Goal: Task Accomplishment & Management: Manage account settings

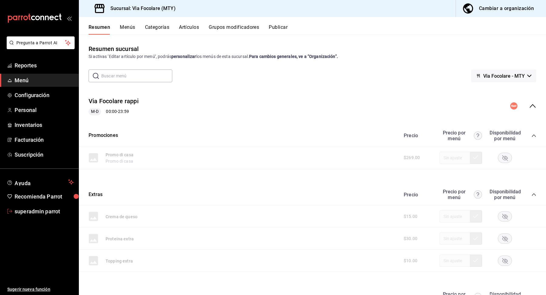
click at [59, 206] on link "superadmin parrot" at bounding box center [39, 211] width 79 height 13
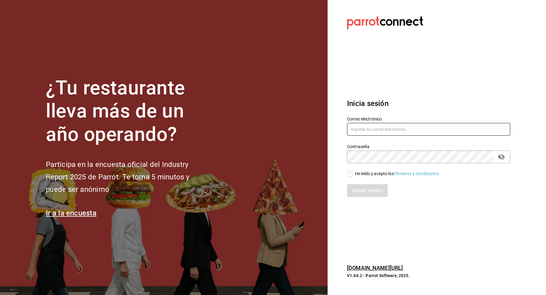
click at [369, 128] on input "text" at bounding box center [428, 129] width 163 height 13
type input "s"
type input "multiuser@sushiexpress.com"
click at [370, 173] on div "He leído y acepto los Términos y condiciones." at bounding box center [397, 173] width 85 height 6
click at [353, 173] on input "He leído y acepto los Términos y condiciones." at bounding box center [349, 173] width 5 height 5
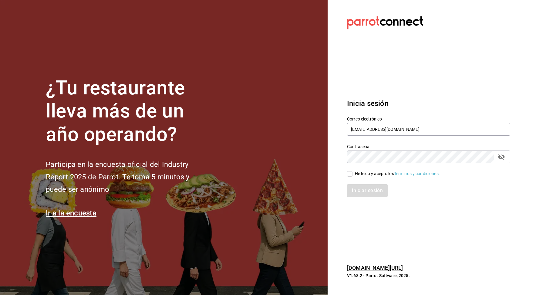
checkbox input "true"
click at [371, 187] on button "Iniciar sesión" at bounding box center [367, 190] width 41 height 13
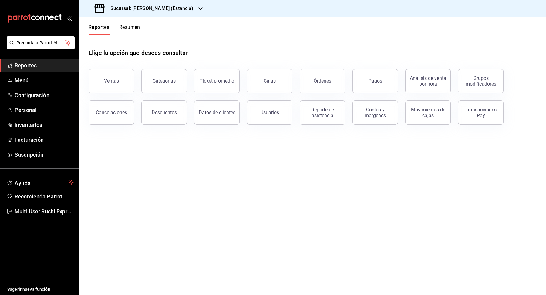
click at [139, 12] on div "Sucursal: [PERSON_NAME] (Estancia)" at bounding box center [145, 8] width 122 height 17
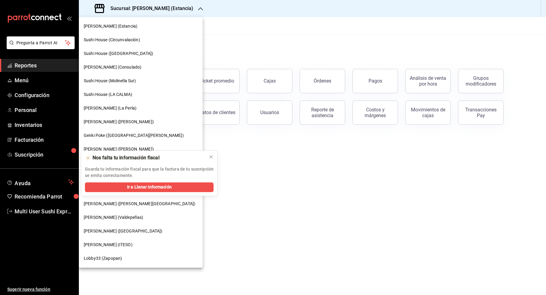
click at [234, 153] on div at bounding box center [273, 147] width 546 height 295
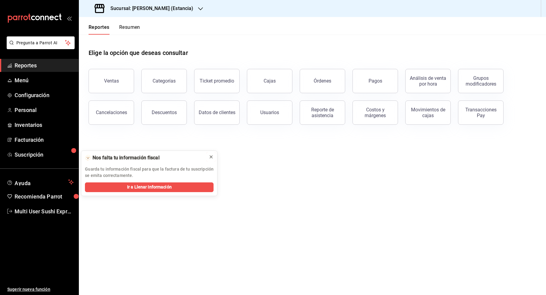
click at [212, 158] on icon at bounding box center [211, 156] width 5 height 5
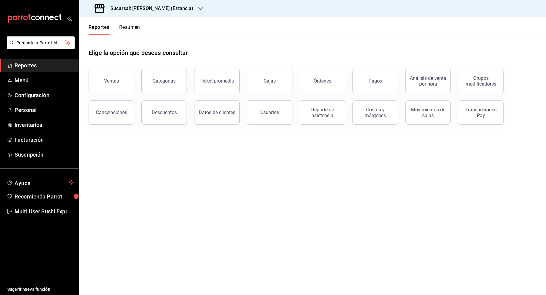
click at [171, 8] on h3 "Sucursal: [PERSON_NAME] (Estancia)" at bounding box center [150, 8] width 88 height 7
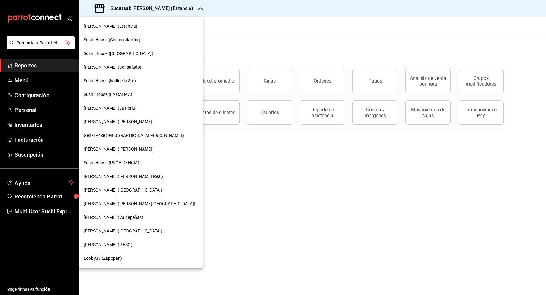
click at [124, 55] on span "Sushi House ([GEOGRAPHIC_DATA])" at bounding box center [118, 53] width 69 height 6
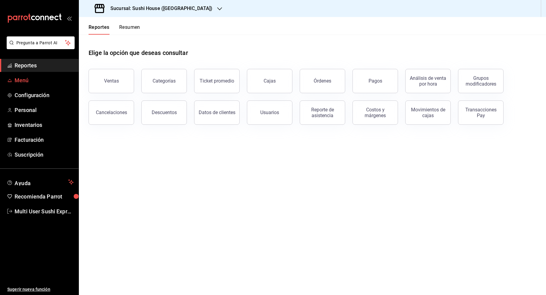
click at [23, 78] on span "Menú" at bounding box center [44, 80] width 59 height 8
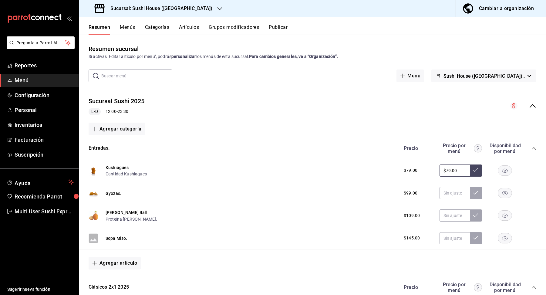
click at [528, 77] on button "Sushi House ([GEOGRAPHIC_DATA]).." at bounding box center [483, 75] width 105 height 13
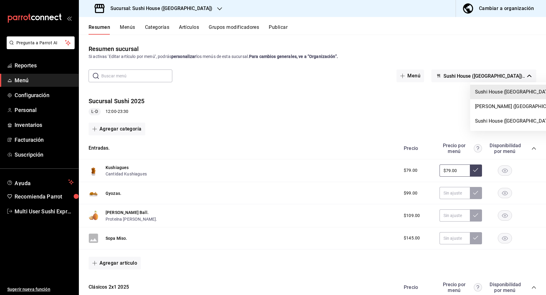
click at [394, 88] on div at bounding box center [273, 147] width 546 height 295
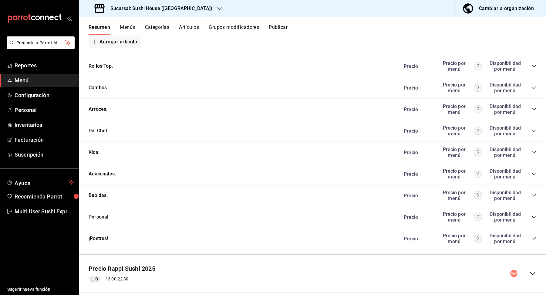
scroll to position [554, 0]
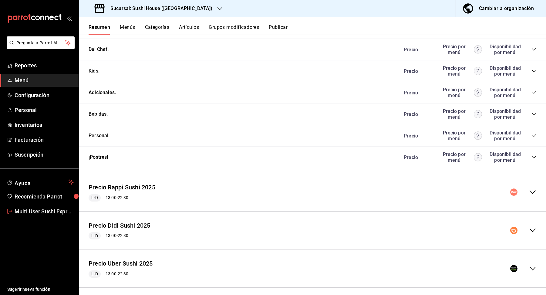
drag, startPoint x: 40, startPoint y: 214, endPoint x: 239, endPoint y: 166, distance: 204.4
click at [40, 214] on span "Multi User Sushi Express" at bounding box center [44, 211] width 59 height 8
